Goal: Task Accomplishment & Management: Use online tool/utility

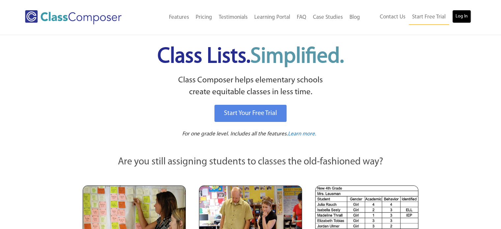
click at [465, 18] on link "Log In" at bounding box center [461, 16] width 19 height 13
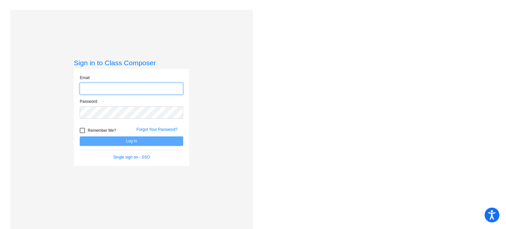
type input "[PERSON_NAME][EMAIL_ADDRESS][PERSON_NAME][DOMAIN_NAME]"
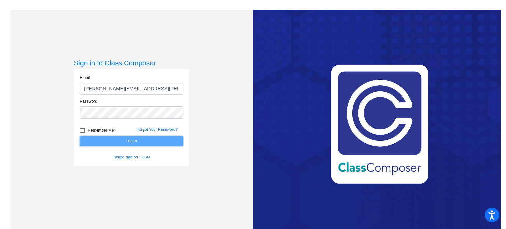
click at [131, 137] on button "Log In" at bounding box center [131, 141] width 103 height 10
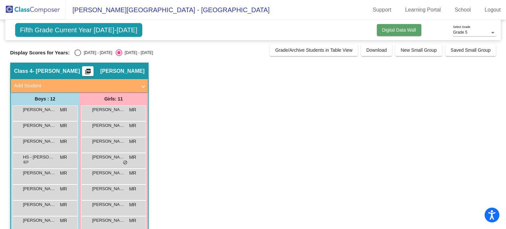
click at [406, 31] on span "Digital Data Wall" at bounding box center [399, 29] width 34 height 5
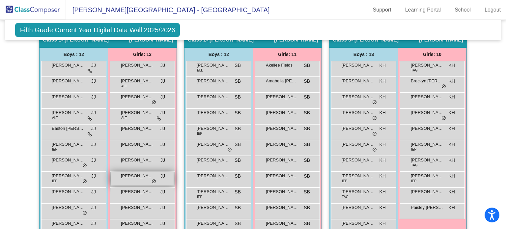
scroll to position [148, 0]
drag, startPoint x: 168, startPoint y: 123, endPoint x: 134, endPoint y: 175, distance: 61.2
click at [134, 175] on div "[PERSON_NAME] lock do_not_disturb_alt [PERSON_NAME] ALT JJ lock do_not_disturb_…" at bounding box center [142, 163] width 65 height 205
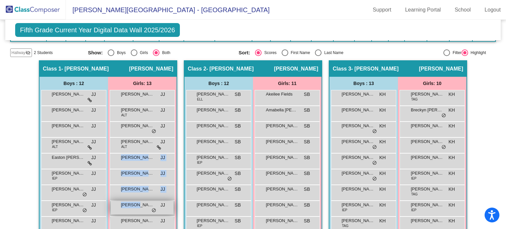
scroll to position [118, 0]
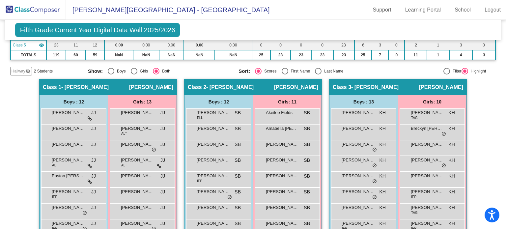
scroll to position [89, 0]
